Goal: Transaction & Acquisition: Book appointment/travel/reservation

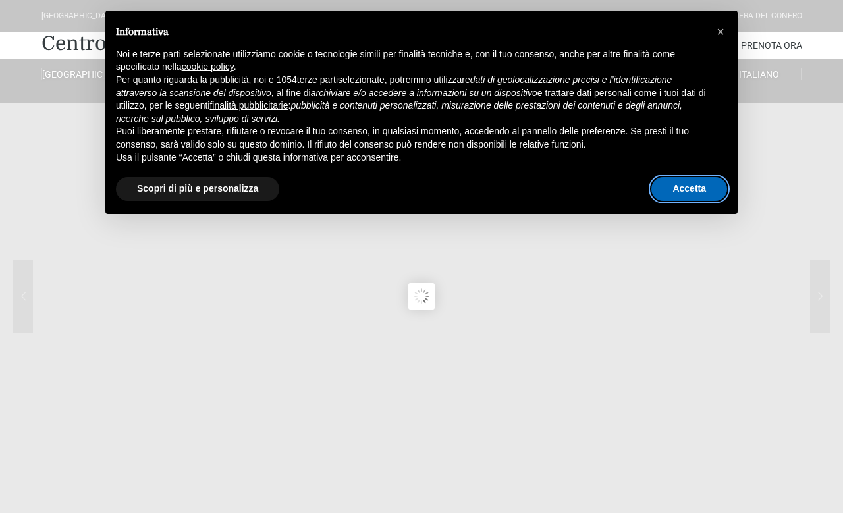
click at [697, 190] on button "Accetta" at bounding box center [689, 189] width 76 height 24
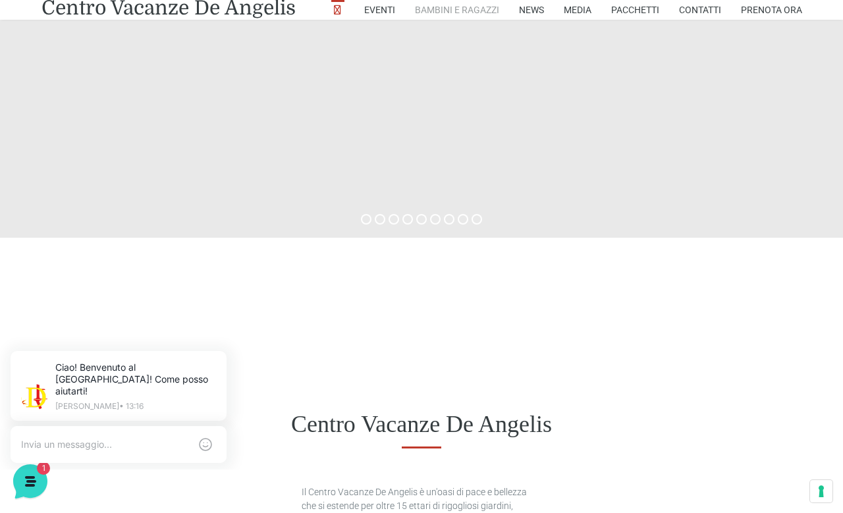
scroll to position [351, 0]
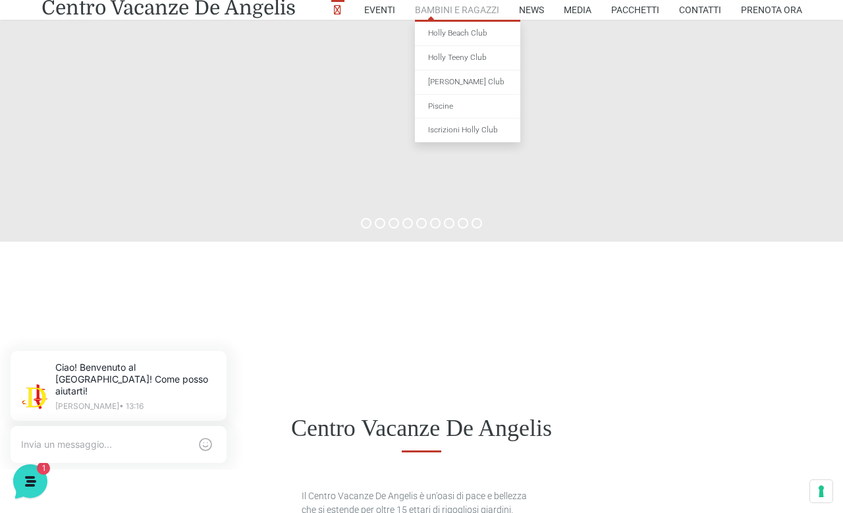
click at [435, 13] on link "Bambini e Ragazzi" at bounding box center [457, 10] width 84 height 20
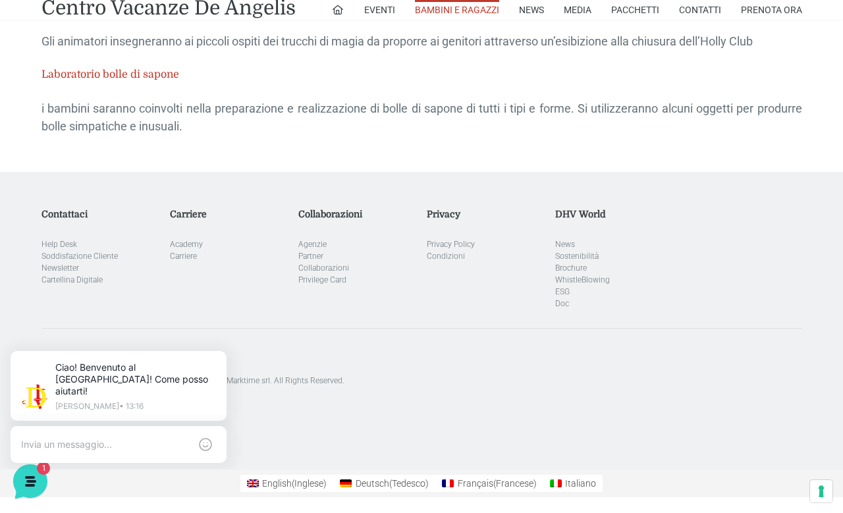
scroll to position [3286, 0]
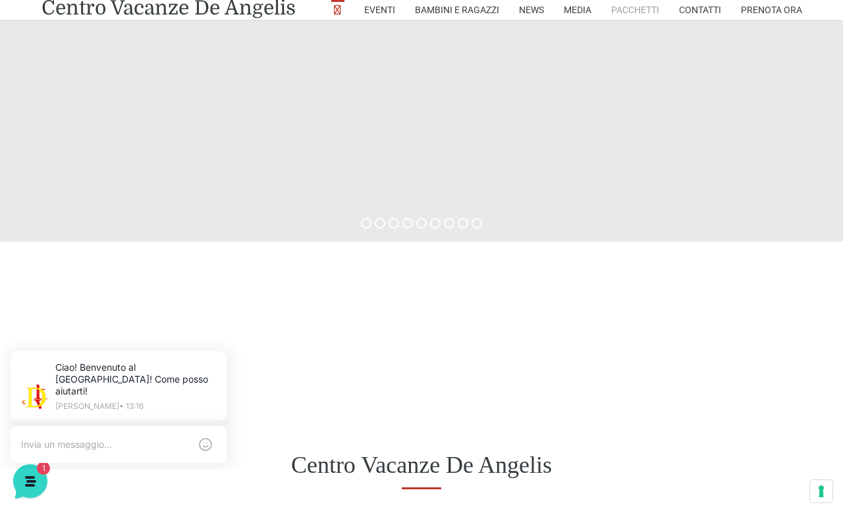
click at [647, 9] on link "Pacchetti" at bounding box center [635, 10] width 48 height 20
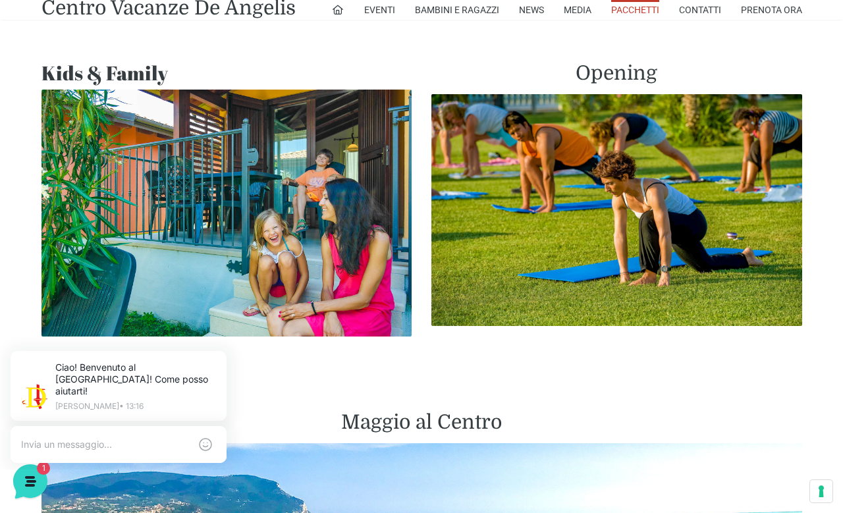
scroll to position [1119, 0]
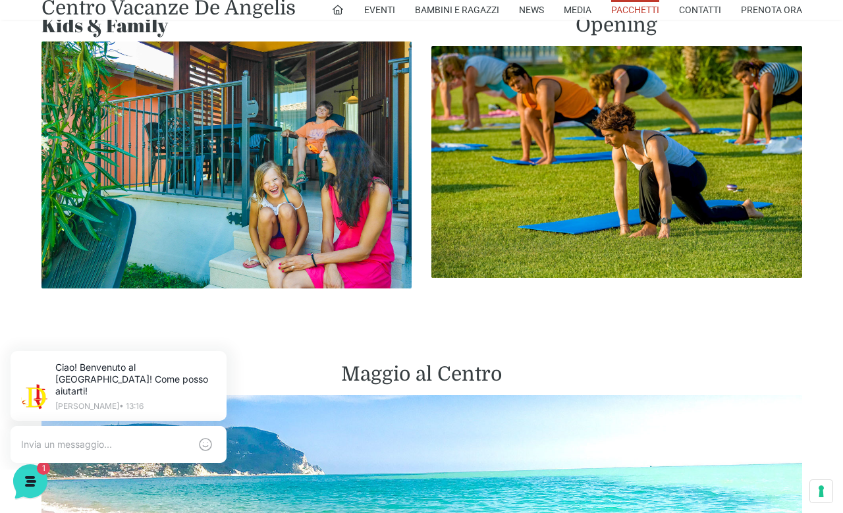
click at [202, 119] on img at bounding box center [226, 164] width 371 height 247
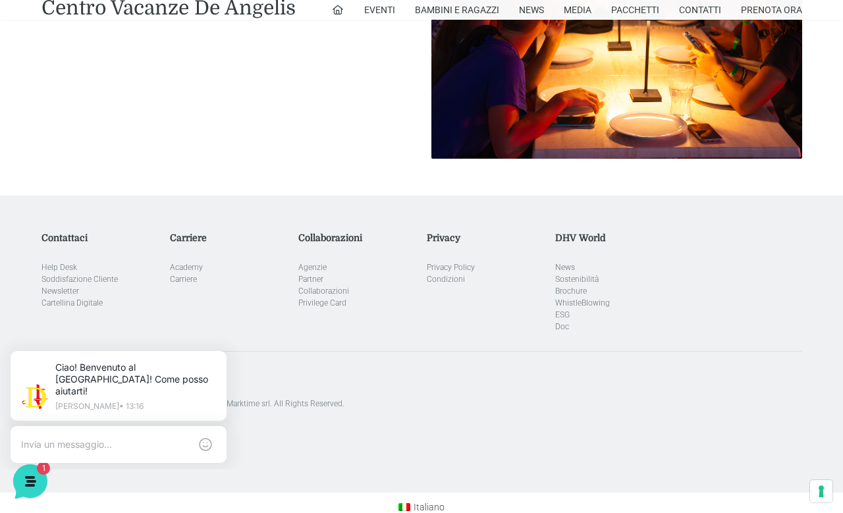
scroll to position [1691, 0]
